Goal: Task Accomplishment & Management: Use online tool/utility

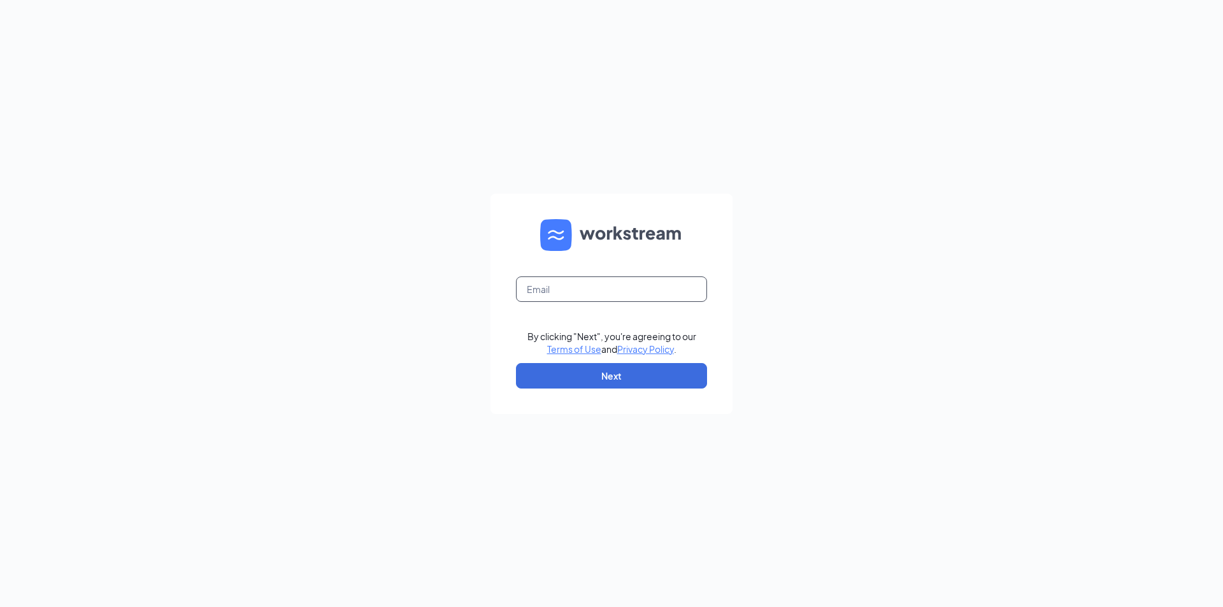
click at [570, 283] on input "text" at bounding box center [611, 289] width 191 height 25
type input "geeta12602@gmail.com"
click at [619, 377] on button "Next" at bounding box center [611, 375] width 191 height 25
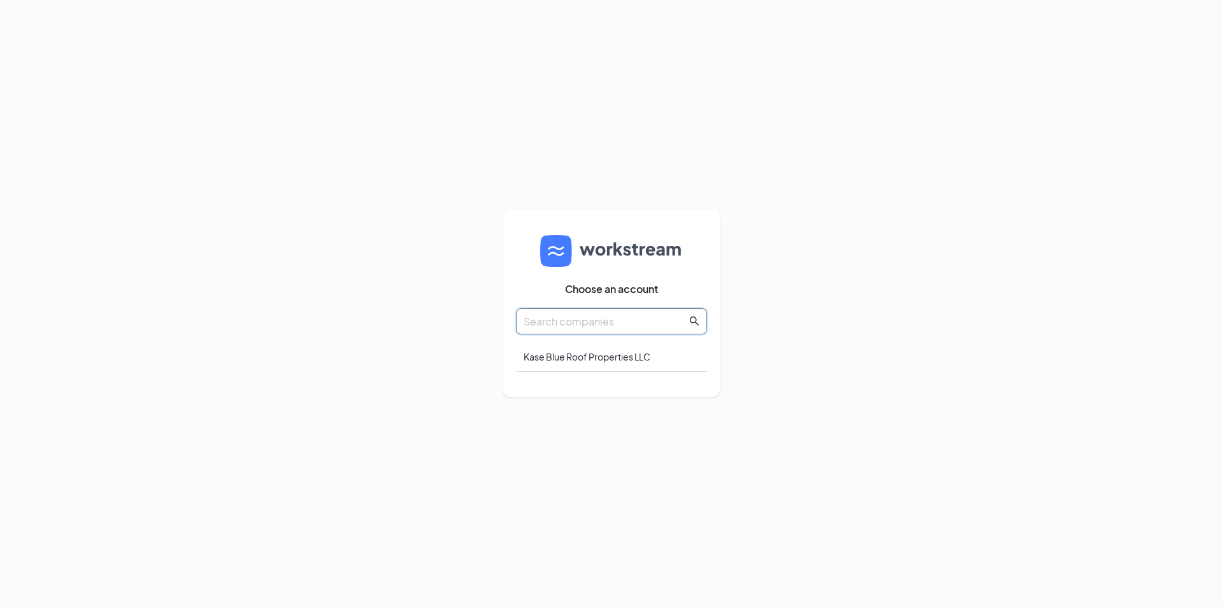
click at [600, 322] on input "text" at bounding box center [605, 321] width 163 height 16
click at [600, 357] on div "Kase Blue Roof Properties LLC" at bounding box center [611, 357] width 191 height 30
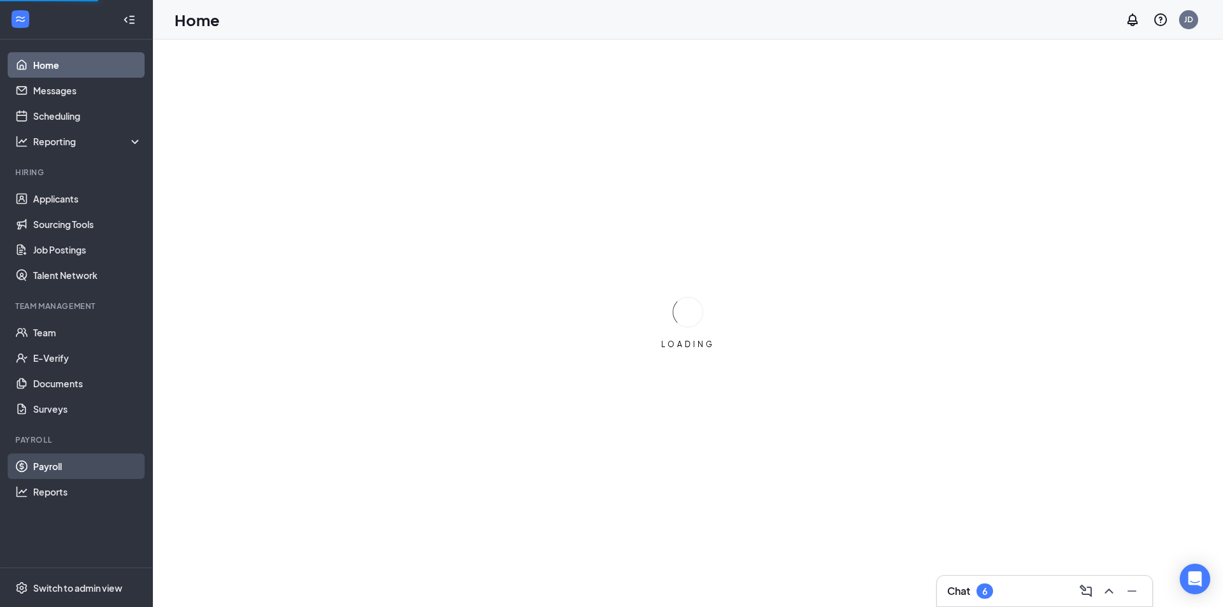
click at [58, 464] on link "Payroll" at bounding box center [87, 466] width 109 height 25
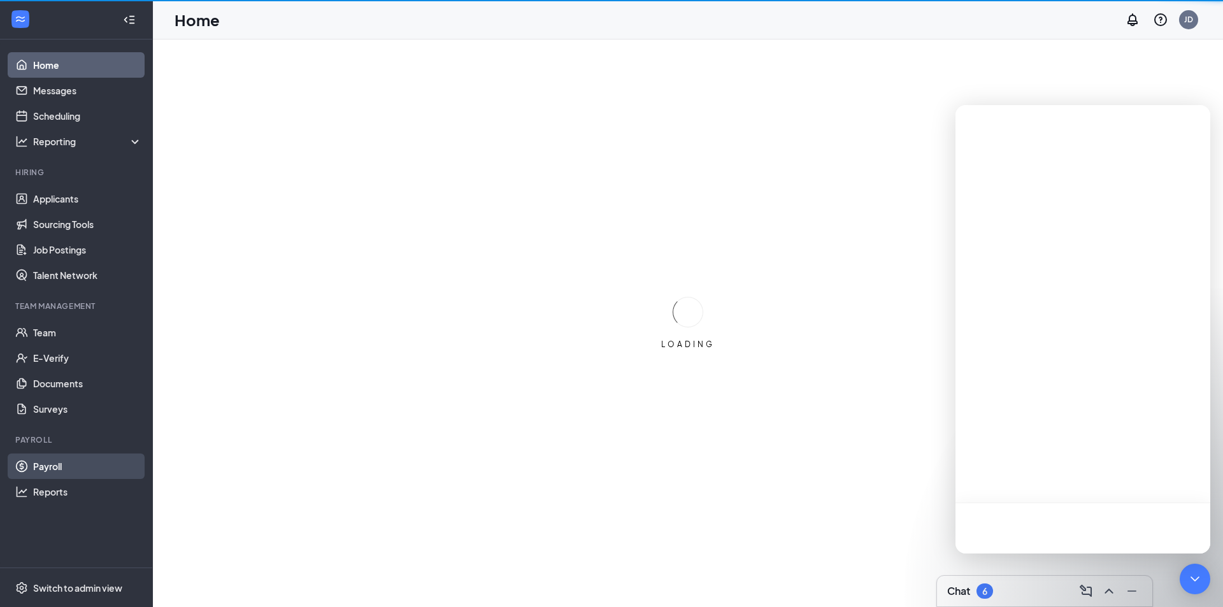
click at [59, 464] on link "Payroll" at bounding box center [87, 466] width 109 height 25
